Goal: Information Seeking & Learning: Find specific page/section

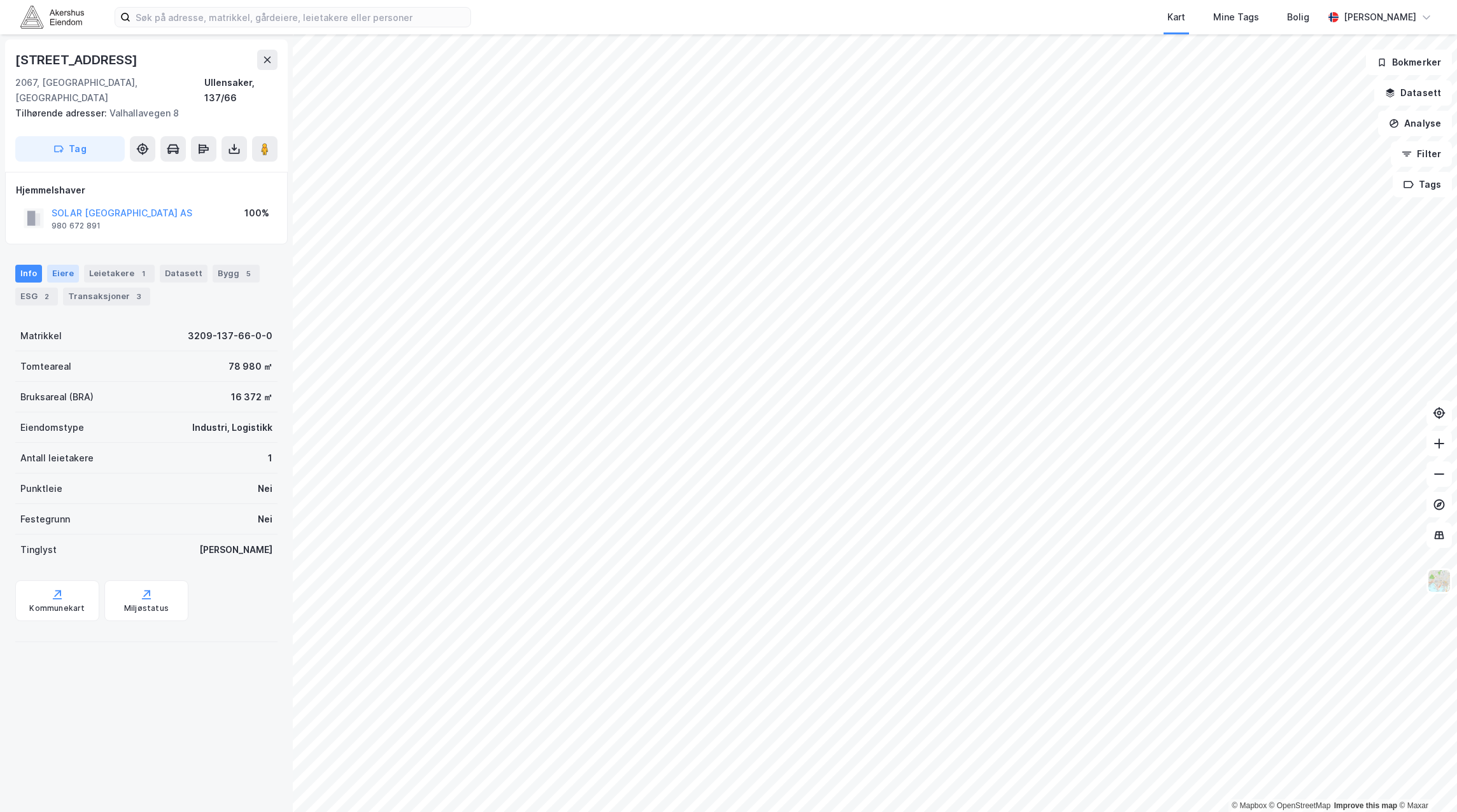
click at [58, 265] on div "Eiere" at bounding box center [62, 274] width 32 height 18
